Goal: Task Accomplishment & Management: Complete application form

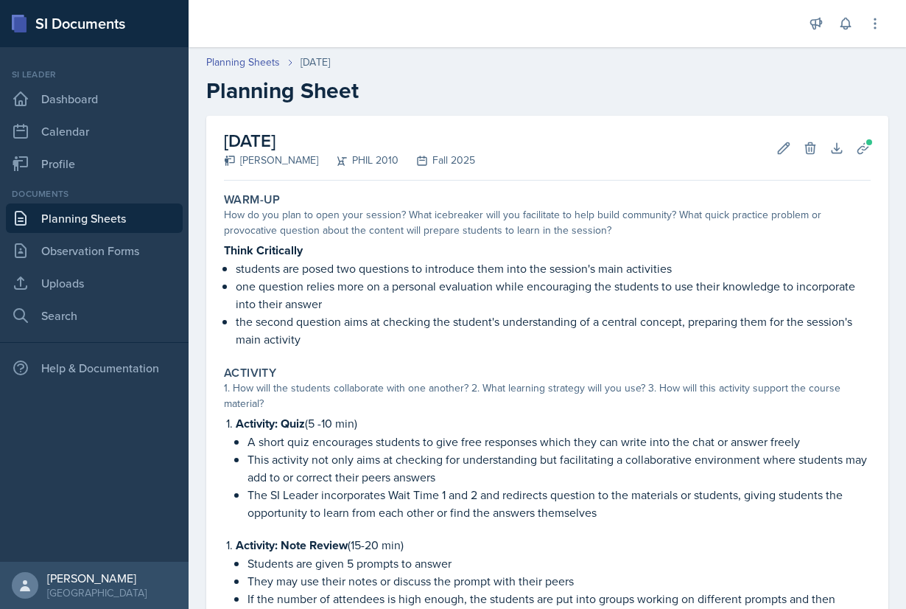
click at [96, 225] on link "Planning Sheets" at bounding box center [94, 217] width 177 height 29
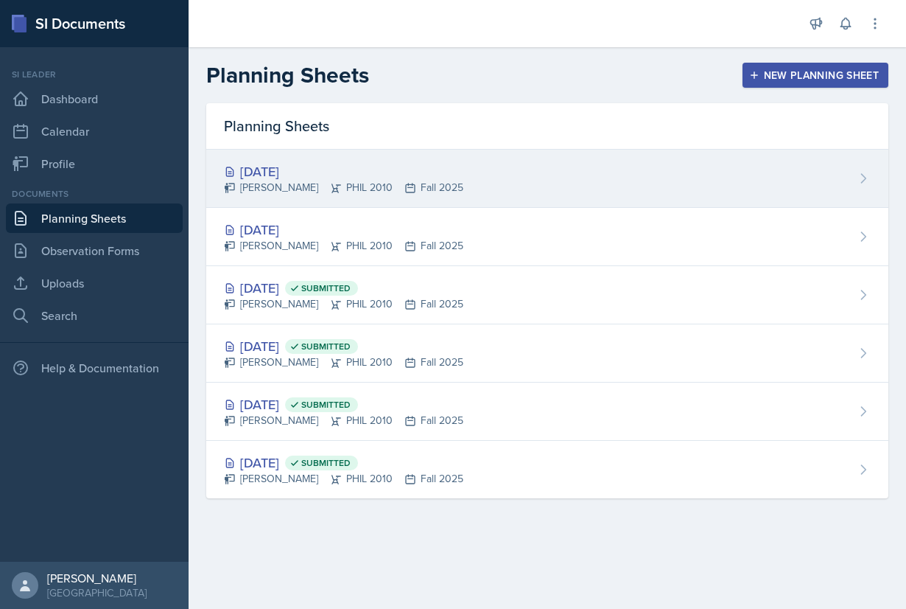
click at [354, 169] on div "[DATE]" at bounding box center [343, 171] width 239 height 20
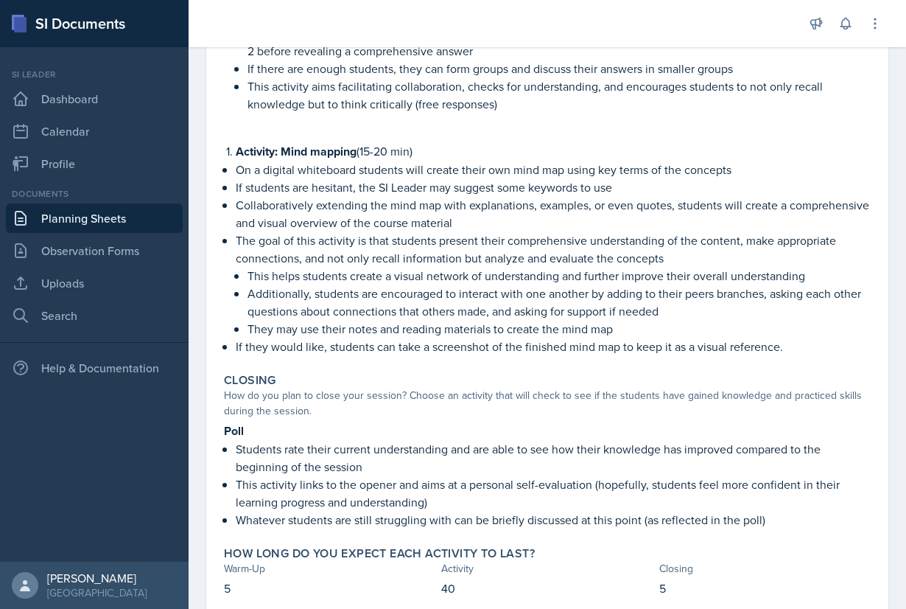
scroll to position [548, 0]
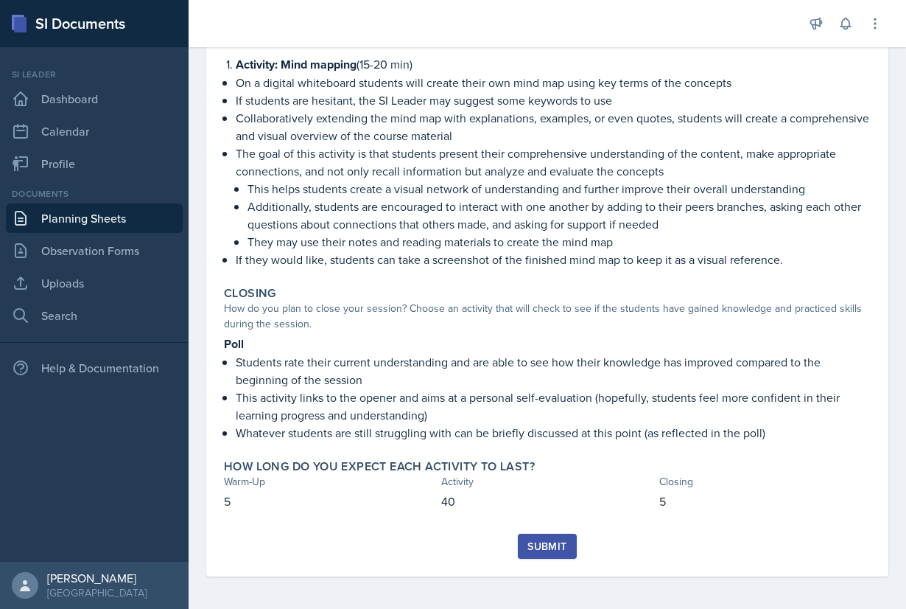
click at [549, 533] on button "Submit" at bounding box center [547, 545] width 58 height 25
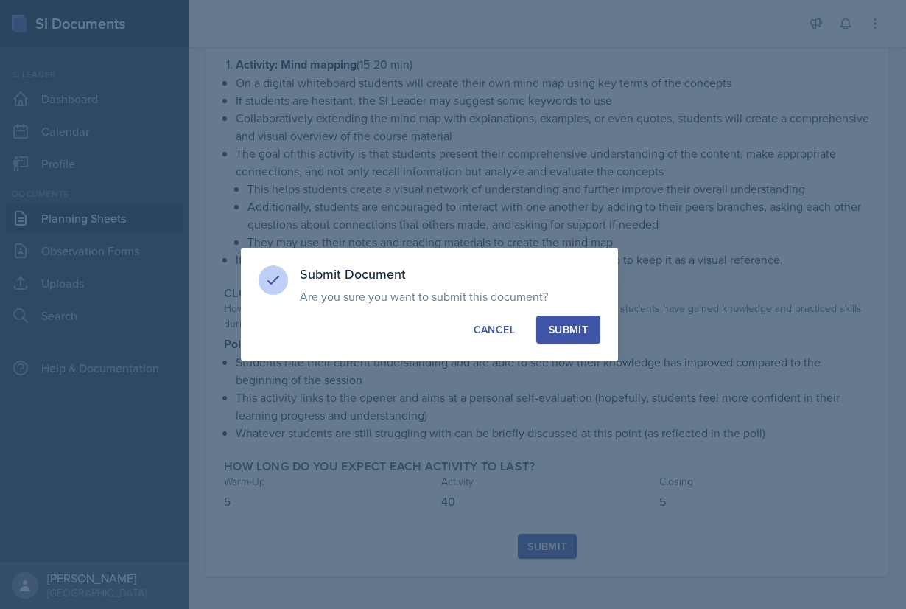
click at [583, 323] on div "Submit" at bounding box center [568, 329] width 39 height 15
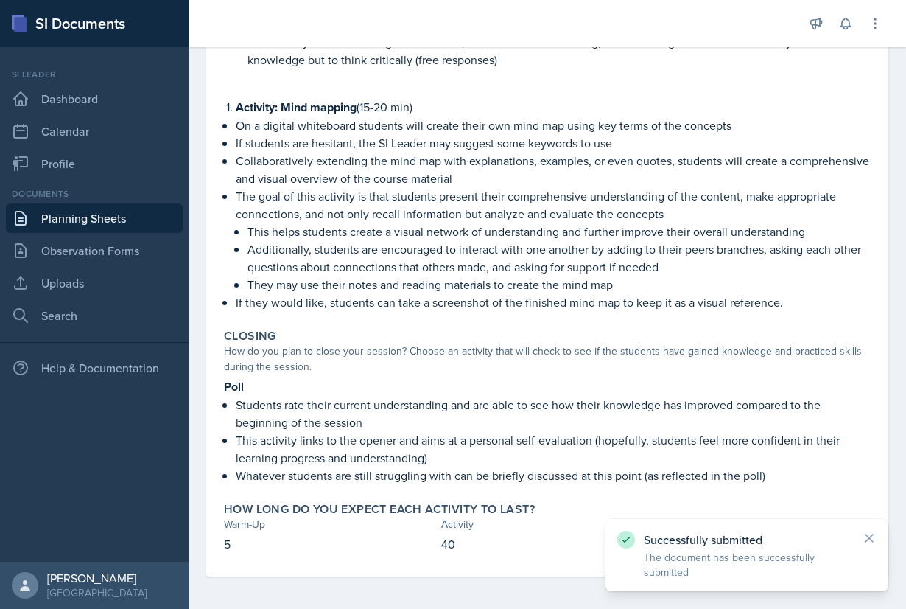
click at [88, 220] on link "Planning Sheets" at bounding box center [94, 217] width 177 height 29
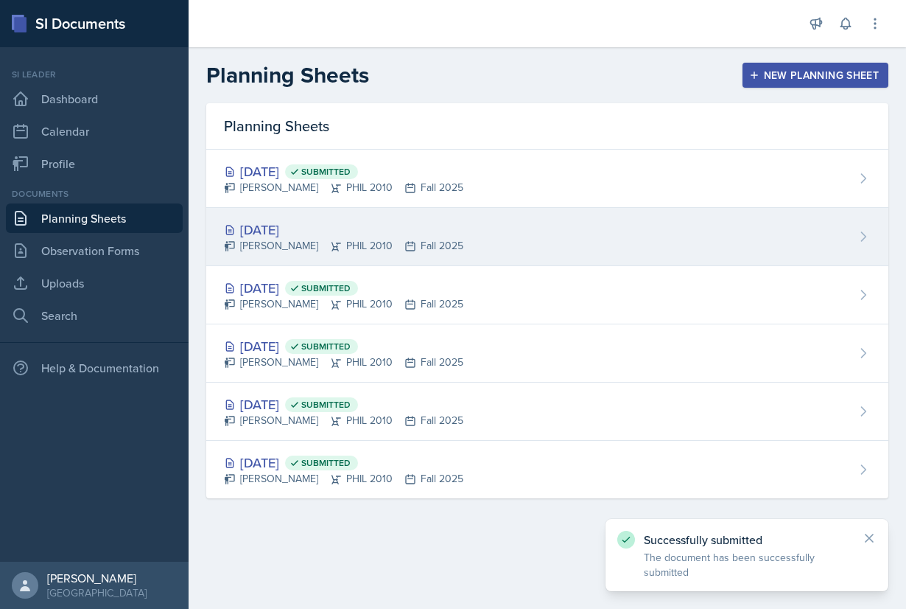
click at [286, 228] on div "[DATE]" at bounding box center [343, 230] width 239 height 20
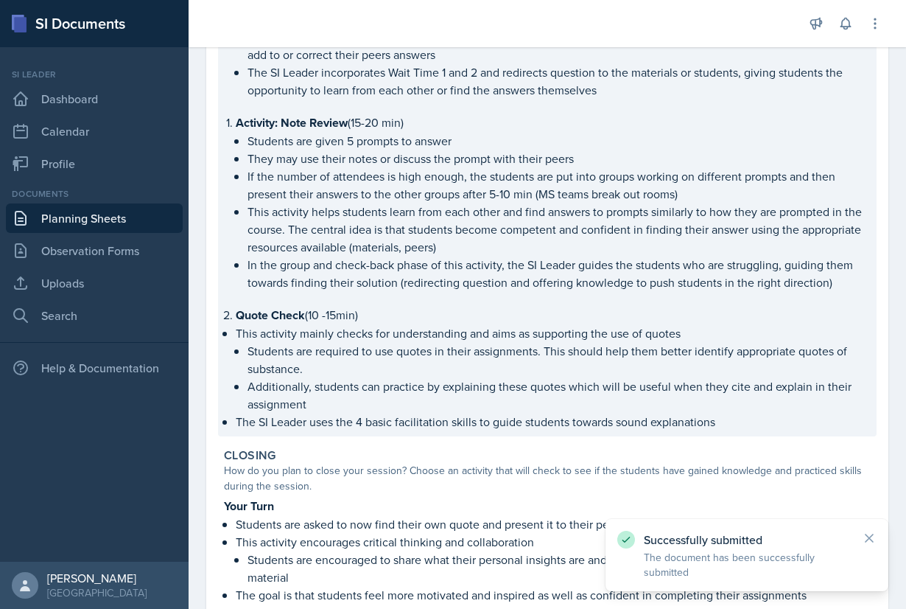
scroll to position [583, 0]
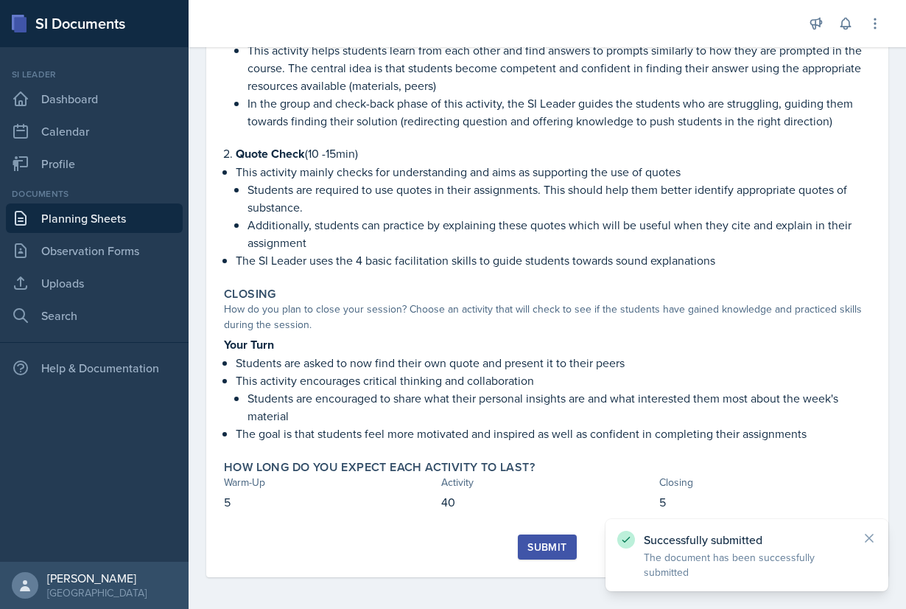
click at [558, 528] on div "Warm-Up How do you plan to open your session? What icebreaker will you facilita…" at bounding box center [547, 68] width 647 height 931
click at [550, 544] on div "Submit" at bounding box center [546, 547] width 39 height 12
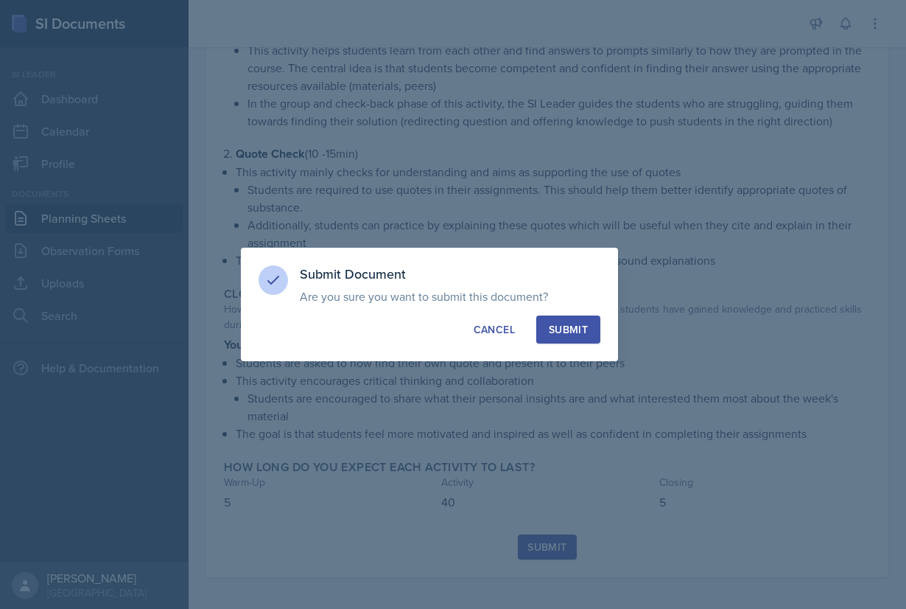
click at [575, 321] on button "Submit" at bounding box center [568, 329] width 64 height 28
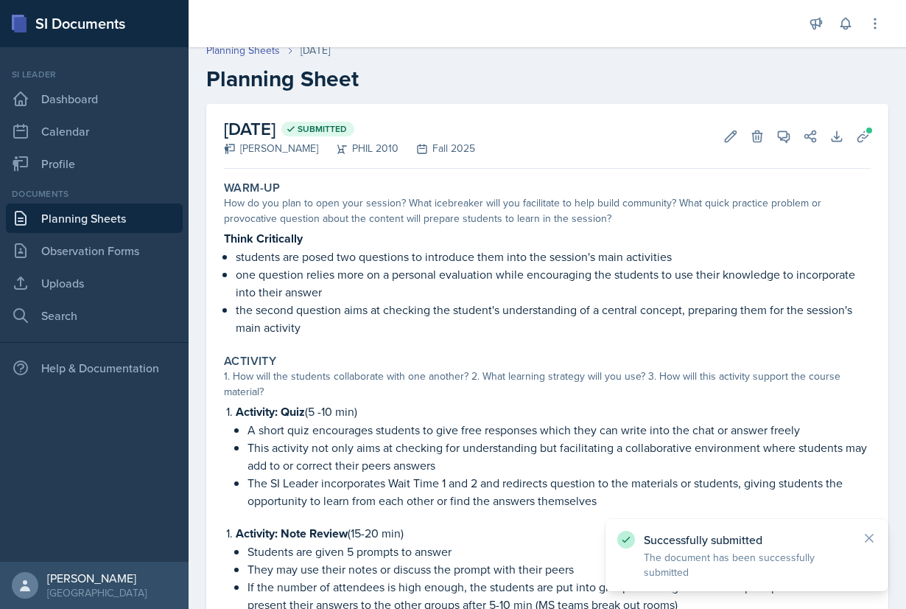
scroll to position [0, 0]
